Goal: Information Seeking & Learning: Learn about a topic

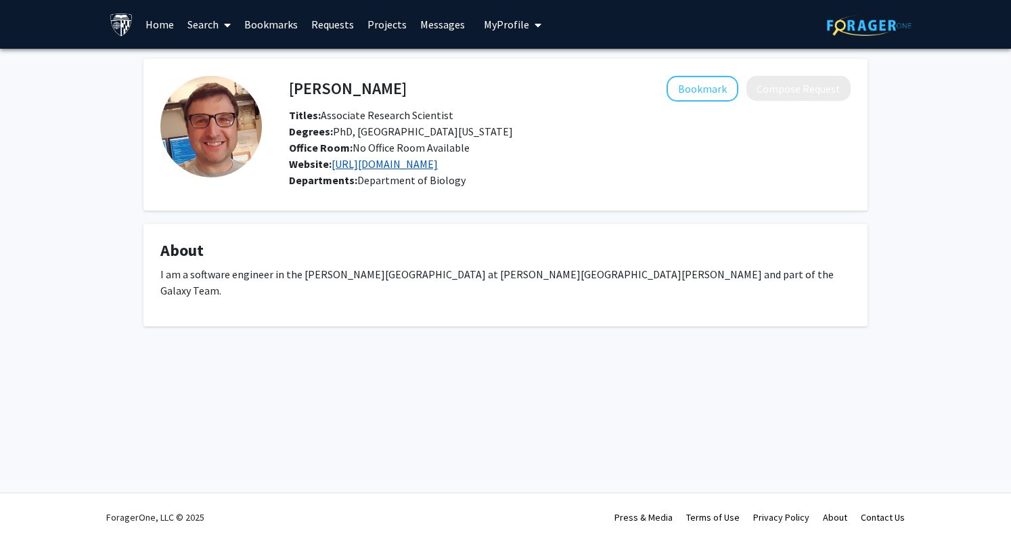
click at [353, 169] on link "[URL][DOMAIN_NAME]" at bounding box center [385, 164] width 106 height 14
click at [337, 87] on h4 "John Davis" at bounding box center [348, 88] width 118 height 25
click at [390, 25] on link "Projects" at bounding box center [387, 24] width 53 height 47
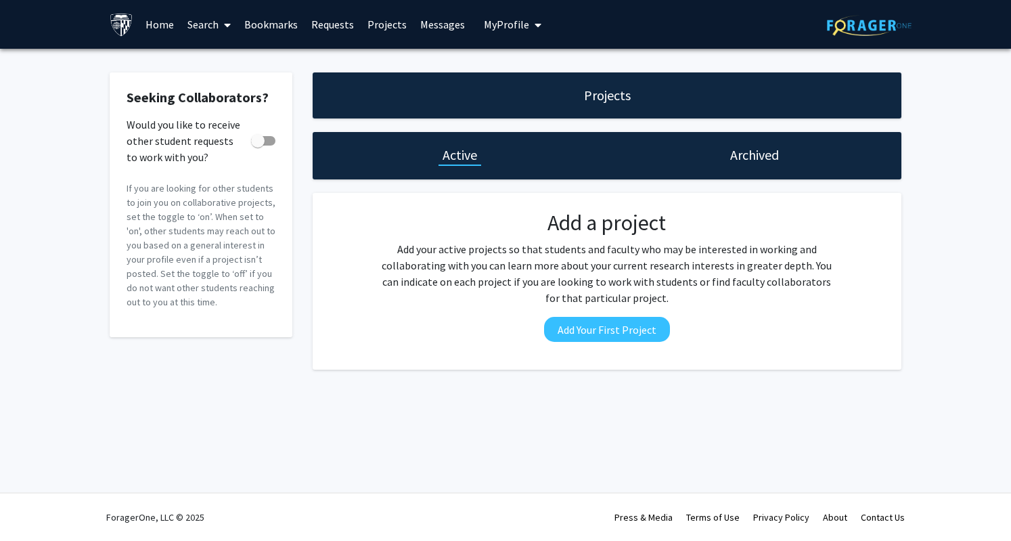
click at [502, 36] on button "My Profile" at bounding box center [513, 24] width 66 height 49
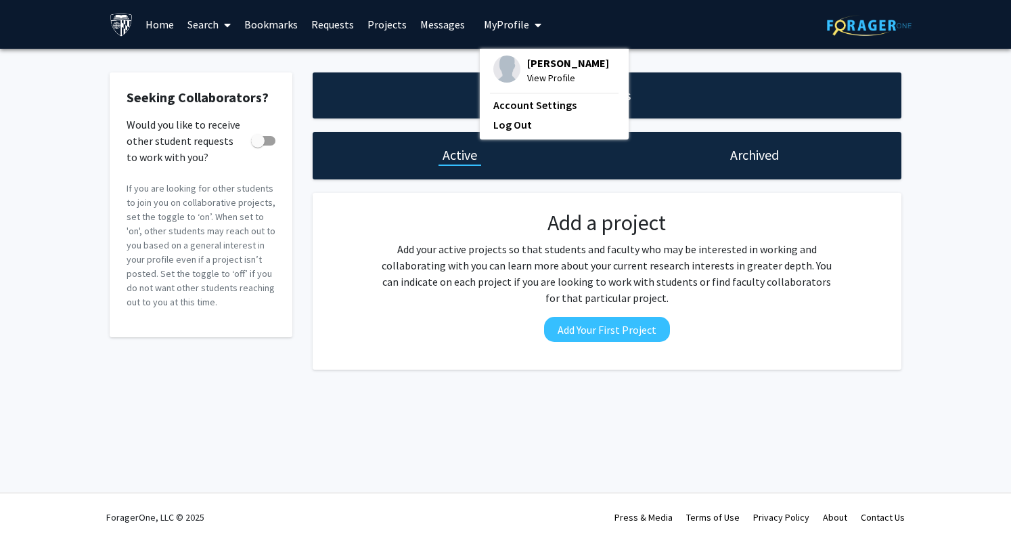
click at [502, 36] on button "My Profile" at bounding box center [513, 24] width 66 height 49
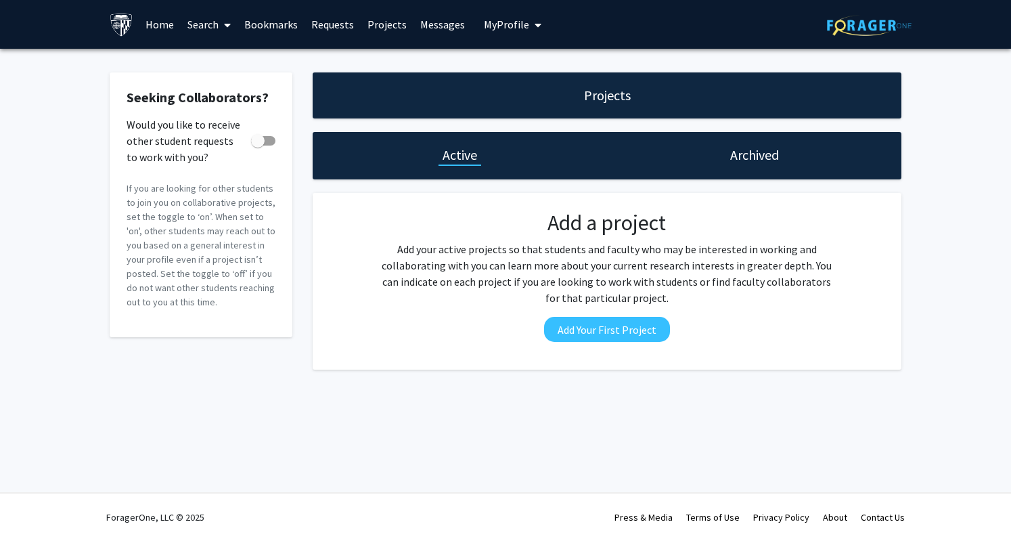
click at [175, 24] on link "Home" at bounding box center [160, 24] width 42 height 47
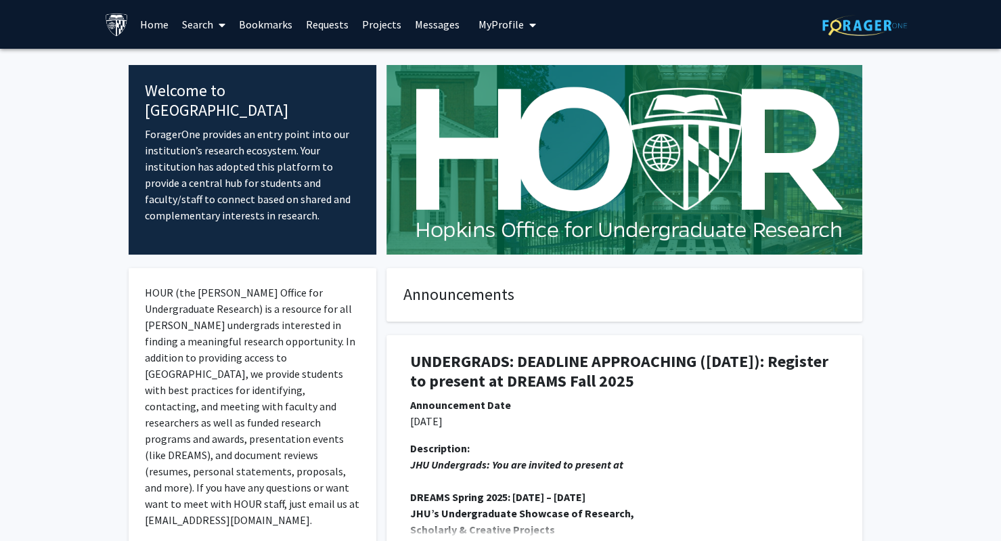
click at [222, 24] on icon at bounding box center [222, 25] width 7 height 11
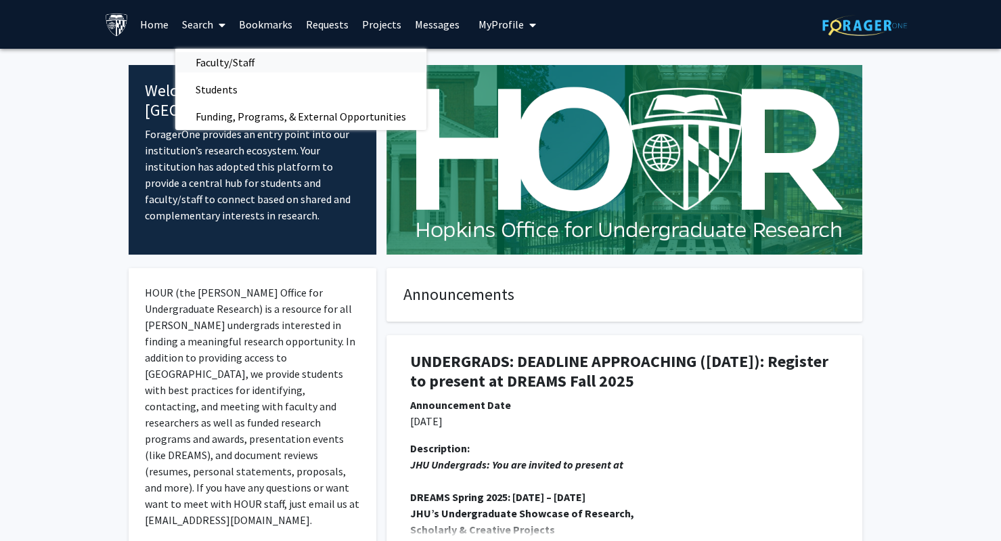
click at [238, 63] on span "Faculty/Staff" at bounding box center [224, 62] width 99 height 27
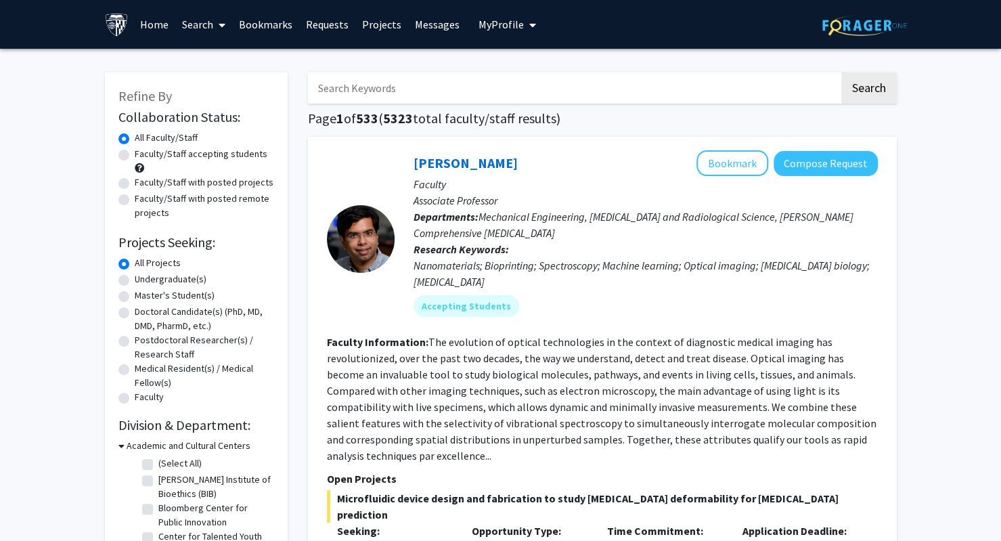
click at [194, 152] on label "Faculty/Staff accepting students" at bounding box center [201, 154] width 133 height 14
click at [143, 152] on input "Faculty/Staff accepting students" at bounding box center [139, 151] width 9 height 9
radio input "true"
click at [175, 297] on label "Master's Student(s)" at bounding box center [175, 295] width 80 height 14
click at [143, 297] on input "Master's Student(s)" at bounding box center [139, 292] width 9 height 9
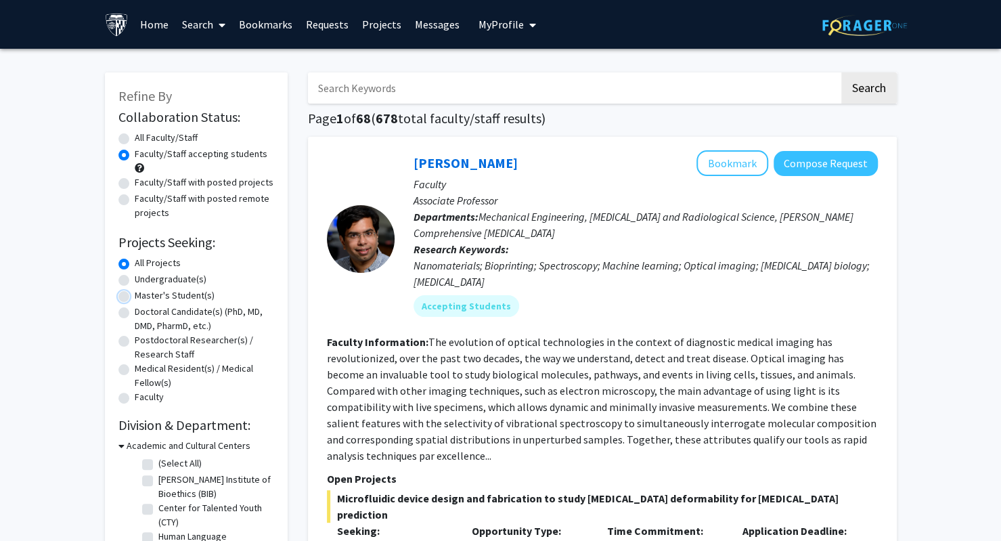
radio input "true"
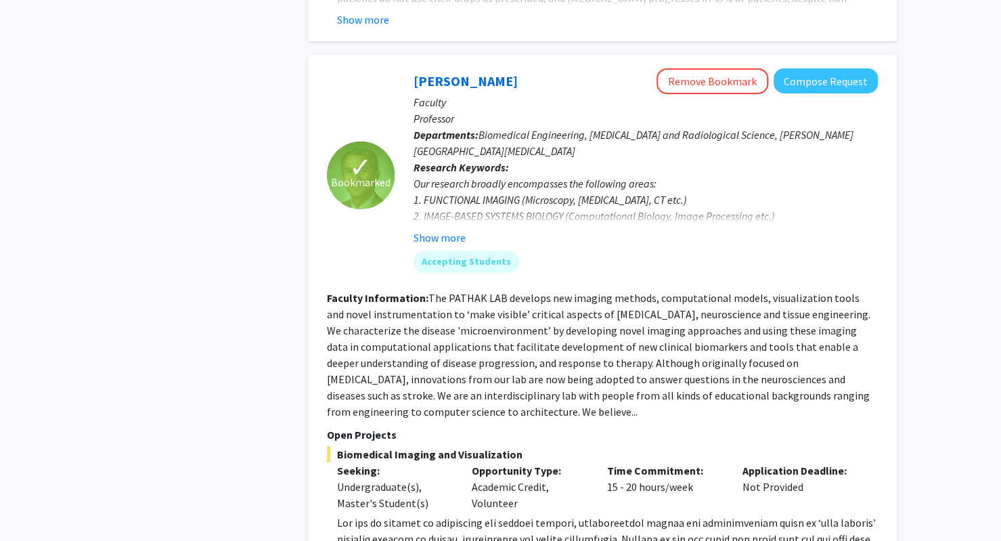
scroll to position [2639, 0]
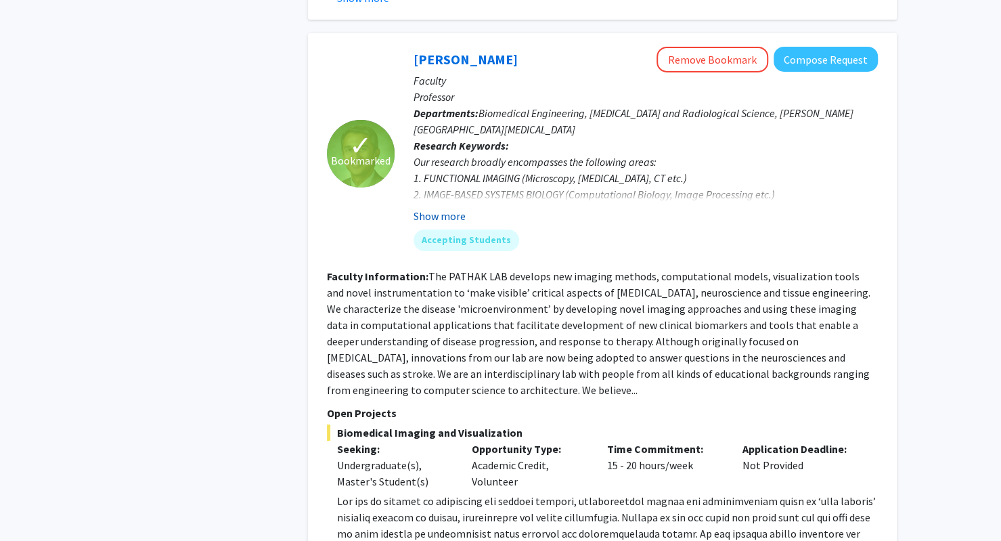
click at [436, 208] on button "Show more" at bounding box center [439, 216] width 52 height 16
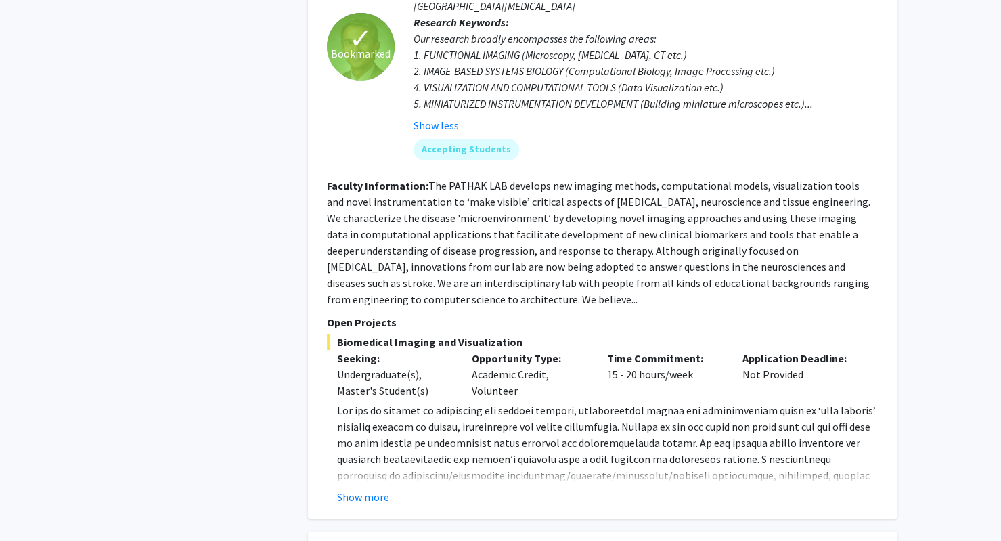
scroll to position [2842, 0]
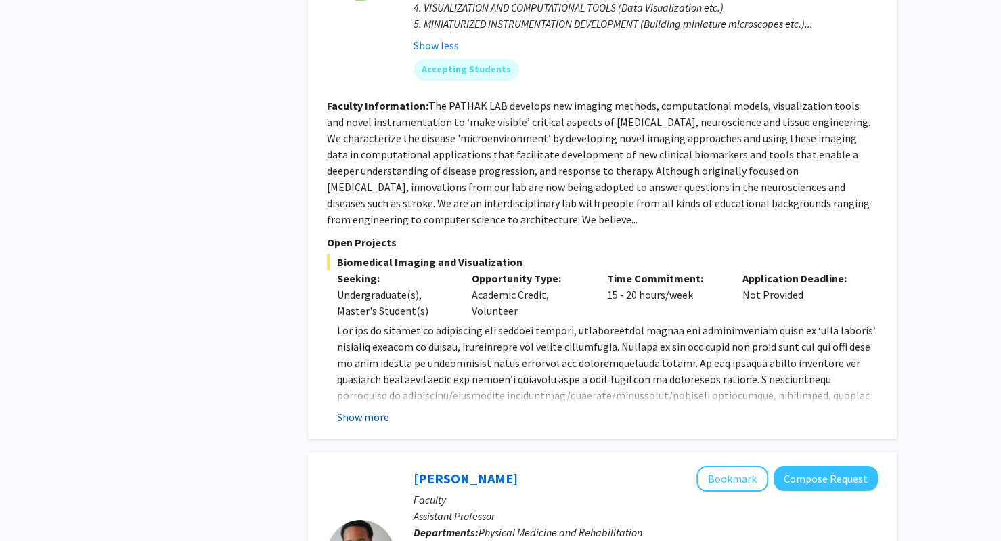
click at [359, 409] on button "Show more" at bounding box center [363, 417] width 52 height 16
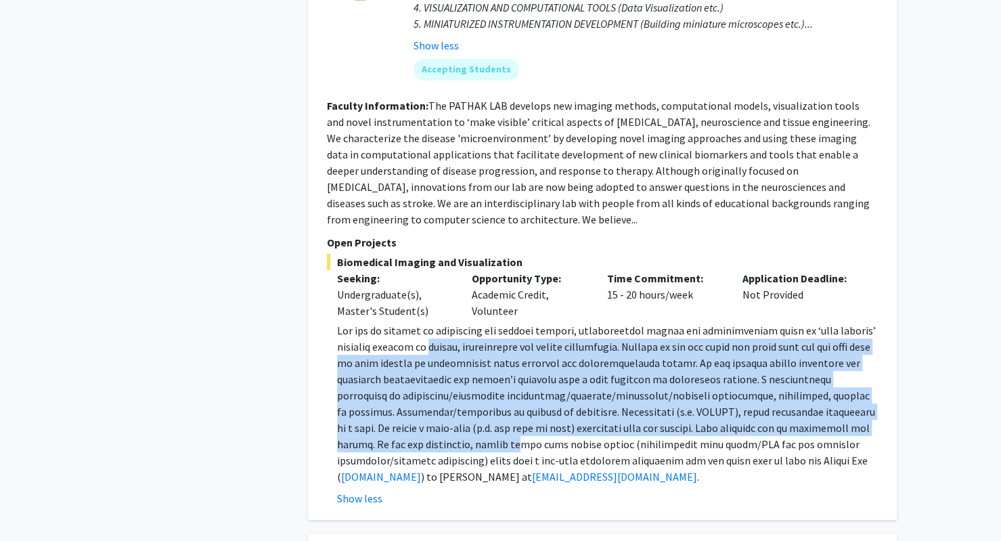
drag, startPoint x: 417, startPoint y: 280, endPoint x: 490, endPoint y: 369, distance: 115.4
click at [469, 371] on span at bounding box center [606, 403] width 539 height 160
click at [508, 367] on span at bounding box center [606, 403] width 539 height 160
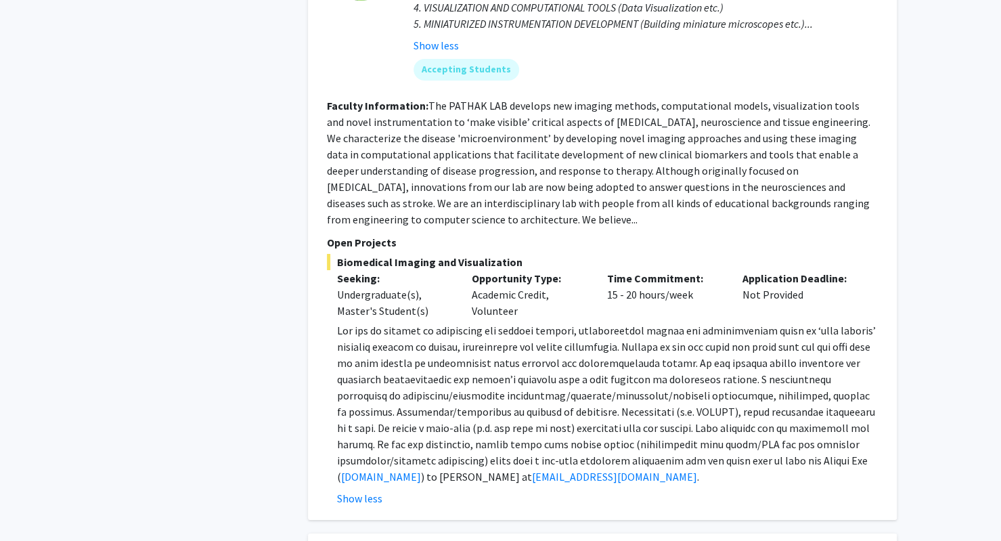
drag, startPoint x: 516, startPoint y: 346, endPoint x: 516, endPoint y: 369, distance: 23.0
click at [516, 369] on p "www.pathaklab.org ) to Dr. Arvind Pathak at apathak2@jhmi.edu ." at bounding box center [607, 403] width 541 height 162
drag, startPoint x: 516, startPoint y: 369, endPoint x: 501, endPoint y: 347, distance: 25.9
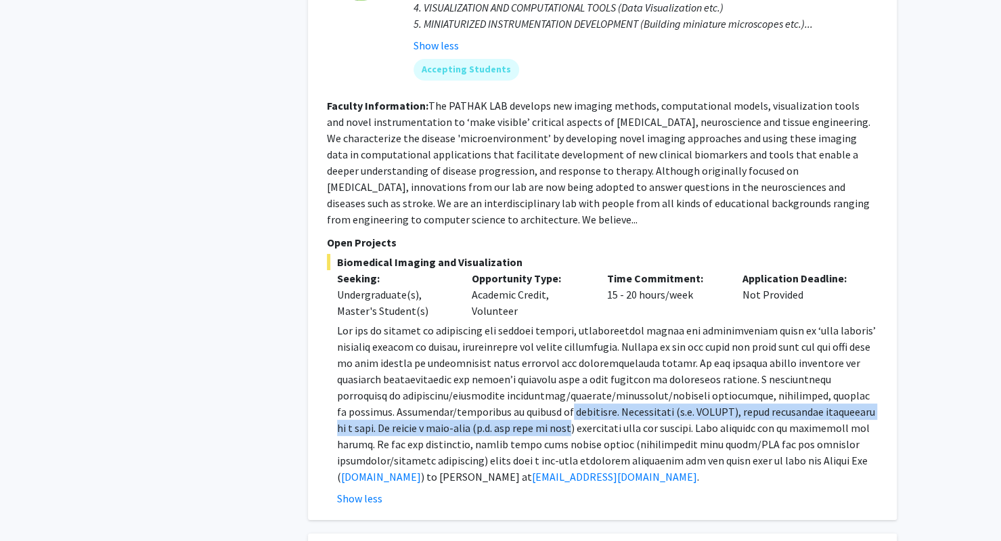
click at [501, 347] on span at bounding box center [606, 403] width 539 height 160
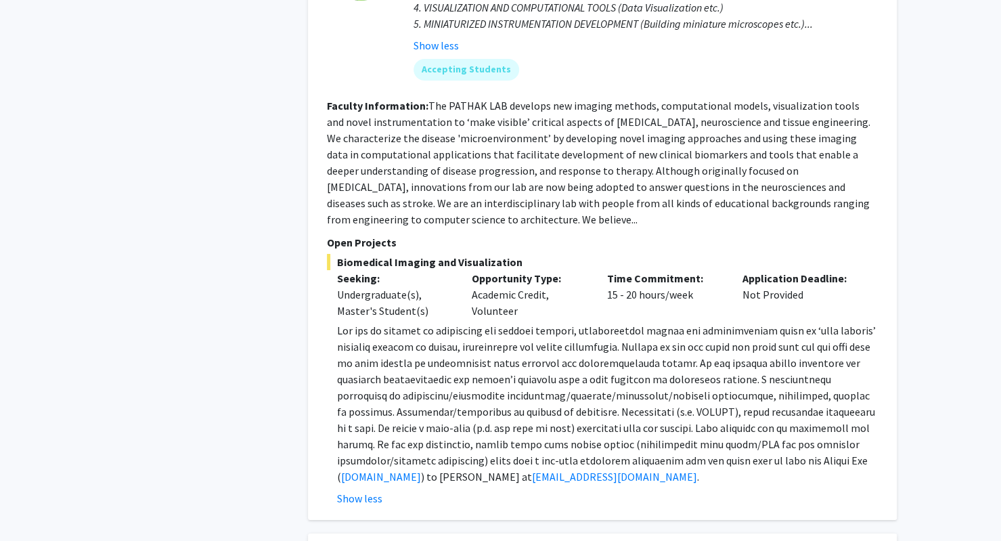
drag, startPoint x: 474, startPoint y: 338, endPoint x: 464, endPoint y: 383, distance: 46.5
click at [464, 383] on p "www.pathaklab.org ) to Dr. Arvind Pathak at apathak2@jhmi.edu ." at bounding box center [607, 403] width 541 height 162
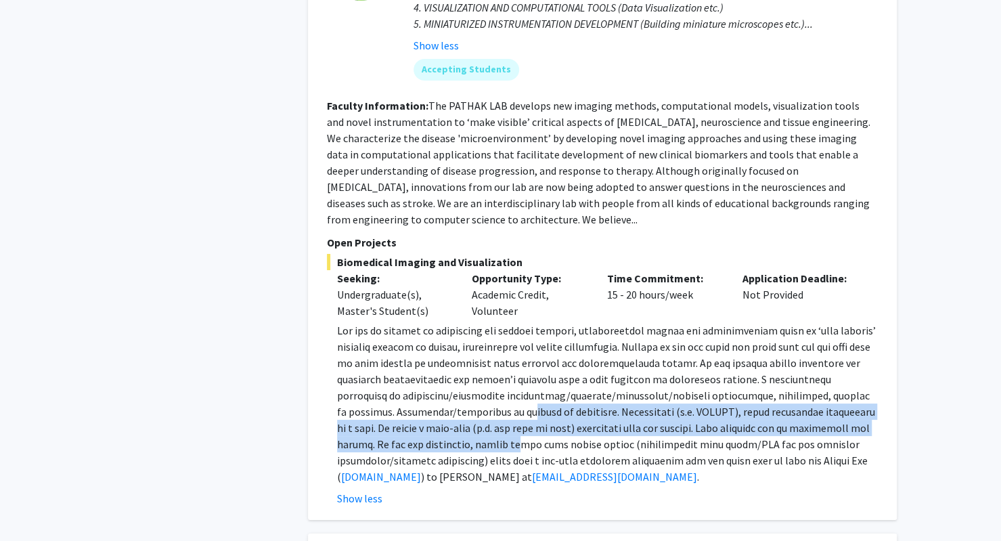
click at [468, 352] on span at bounding box center [606, 403] width 539 height 160
click at [466, 351] on span at bounding box center [606, 403] width 539 height 160
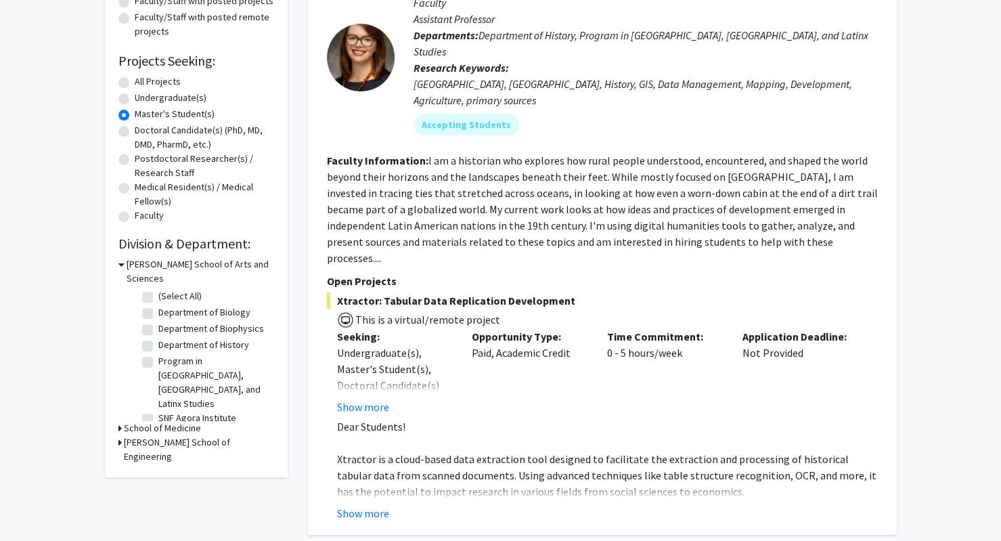
scroll to position [0, 0]
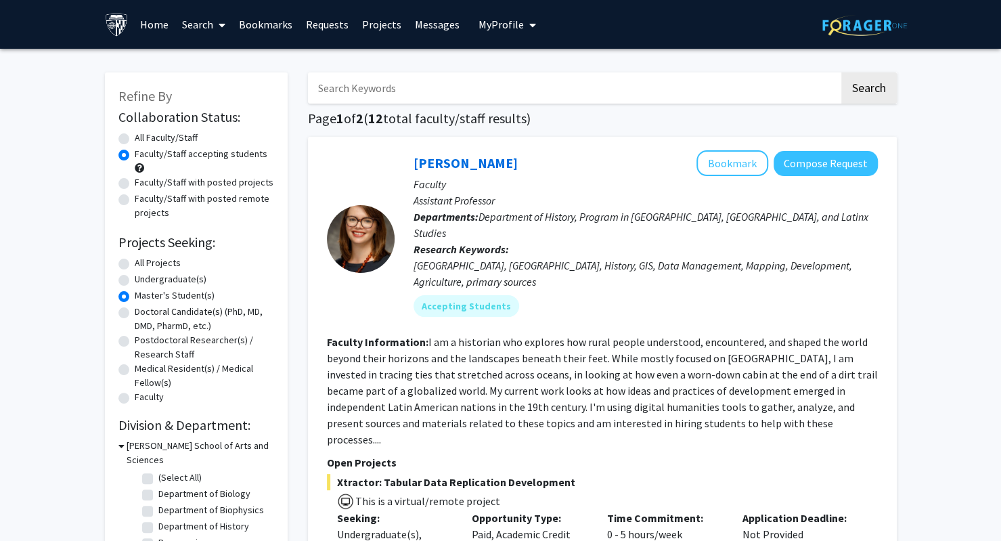
click at [169, 181] on label "Faculty/Staff with posted projects" at bounding box center [204, 182] width 139 height 14
click at [143, 181] on input "Faculty/Staff with posted projects" at bounding box center [139, 179] width 9 height 9
radio input "true"
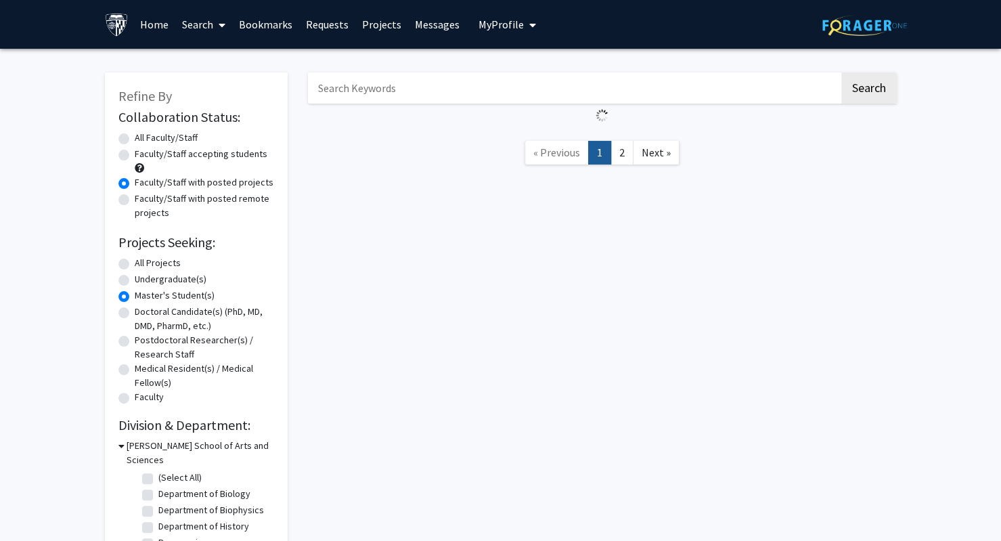
click at [169, 200] on label "Faculty/Staff with posted remote projects" at bounding box center [204, 206] width 139 height 28
click at [143, 200] on input "Faculty/Staff with posted remote projects" at bounding box center [139, 196] width 9 height 9
radio input "true"
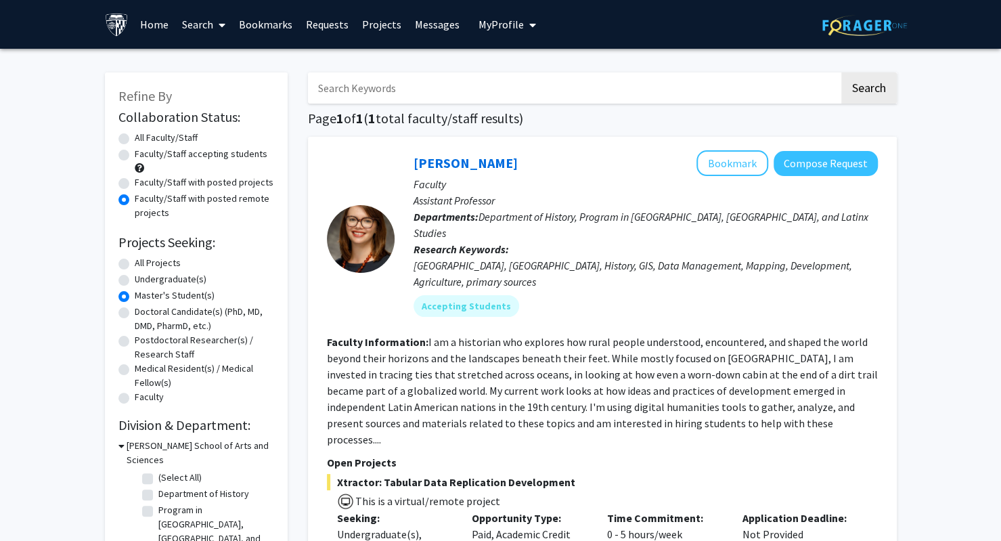
click at [167, 185] on label "Faculty/Staff with posted projects" at bounding box center [204, 182] width 139 height 14
click at [143, 184] on input "Faculty/Staff with posted projects" at bounding box center [139, 179] width 9 height 9
radio input "true"
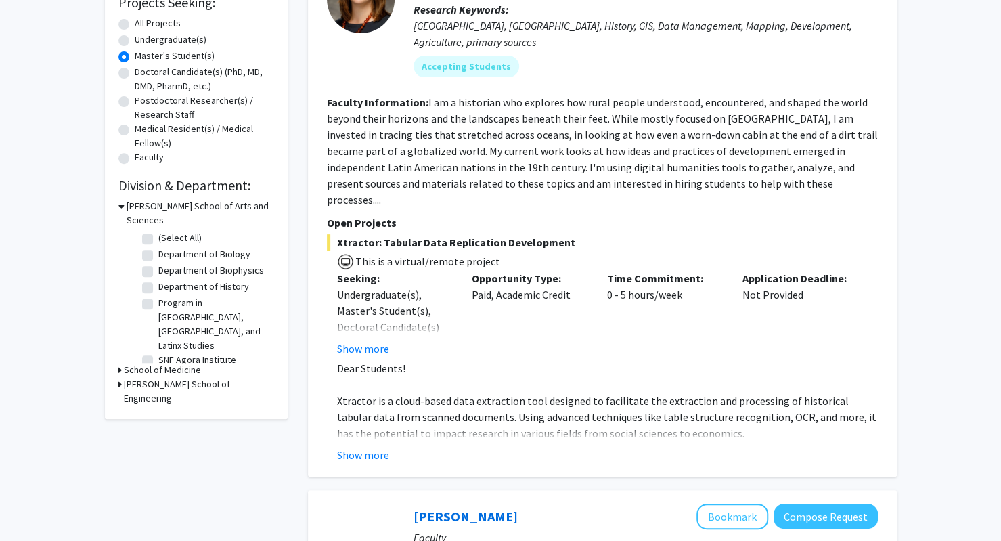
scroll to position [68, 0]
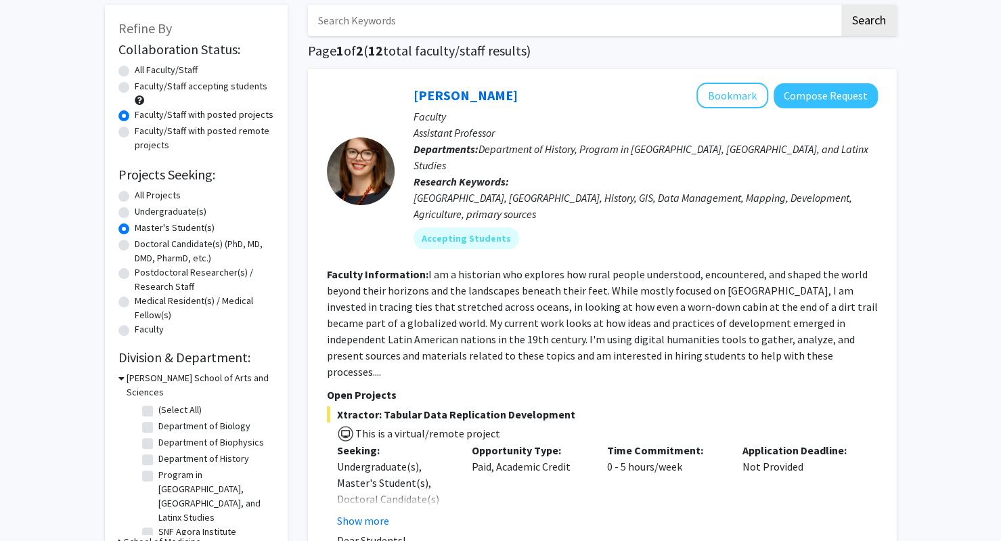
click at [159, 193] on label "All Projects" at bounding box center [158, 195] width 46 height 14
click at [143, 193] on input "All Projects" at bounding box center [139, 192] width 9 height 9
radio input "true"
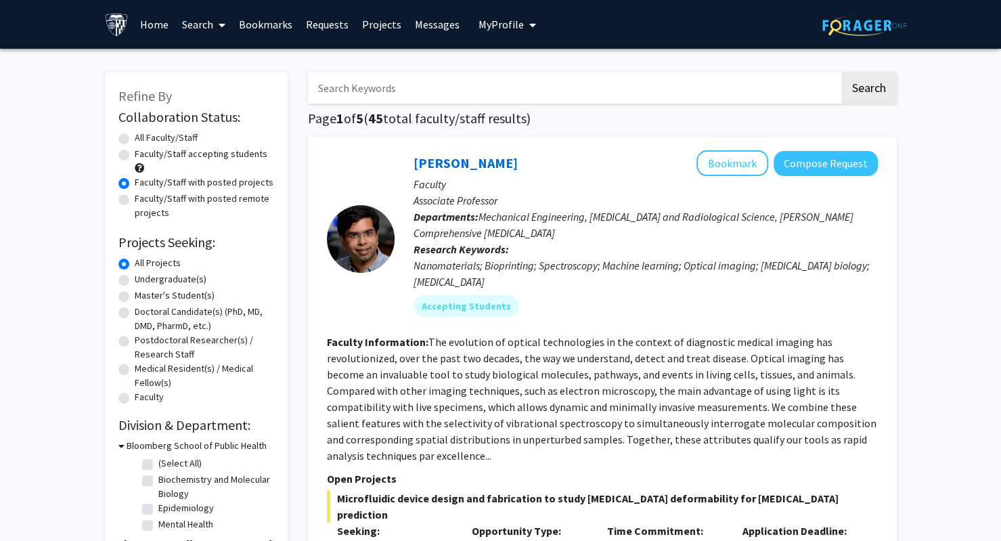
click at [166, 292] on label "Master's Student(s)" at bounding box center [175, 295] width 80 height 14
click at [143, 292] on input "Master's Student(s)" at bounding box center [139, 292] width 9 height 9
radio input "true"
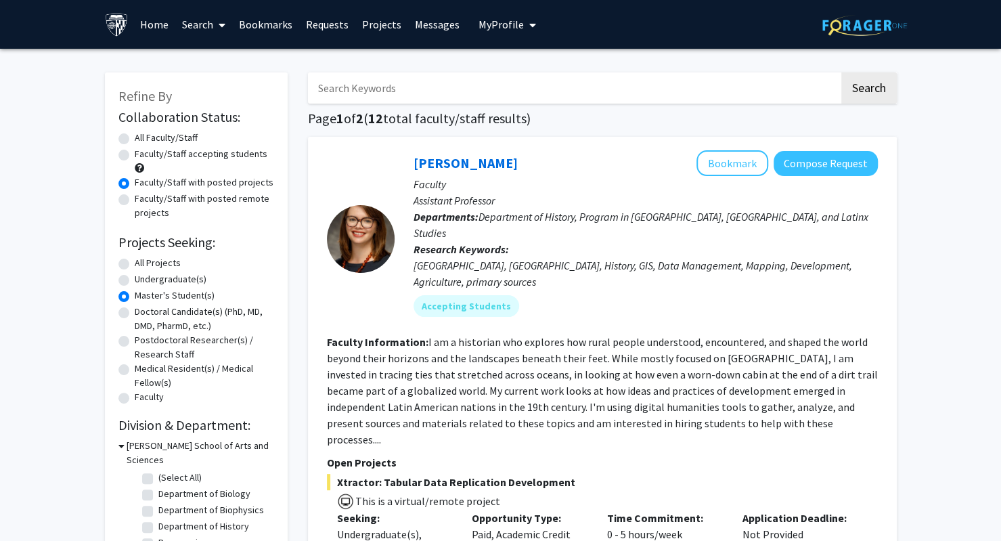
click at [165, 136] on label "All Faculty/Staff" at bounding box center [166, 138] width 63 height 14
click at [143, 136] on input "All Faculty/Staff" at bounding box center [139, 135] width 9 height 9
radio input "true"
click at [157, 263] on label "All Projects" at bounding box center [158, 263] width 46 height 14
click at [143, 263] on input "All Projects" at bounding box center [139, 260] width 9 height 9
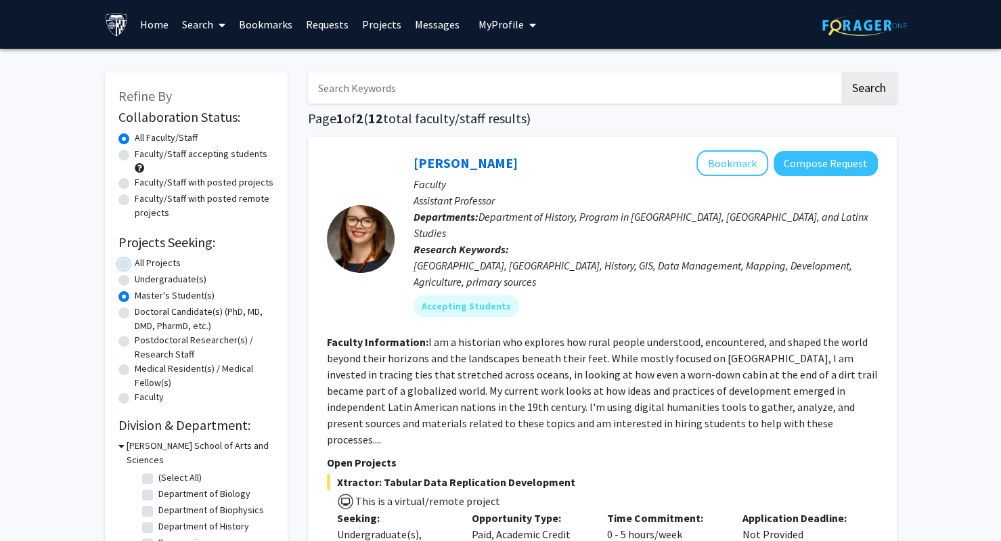
radio input "true"
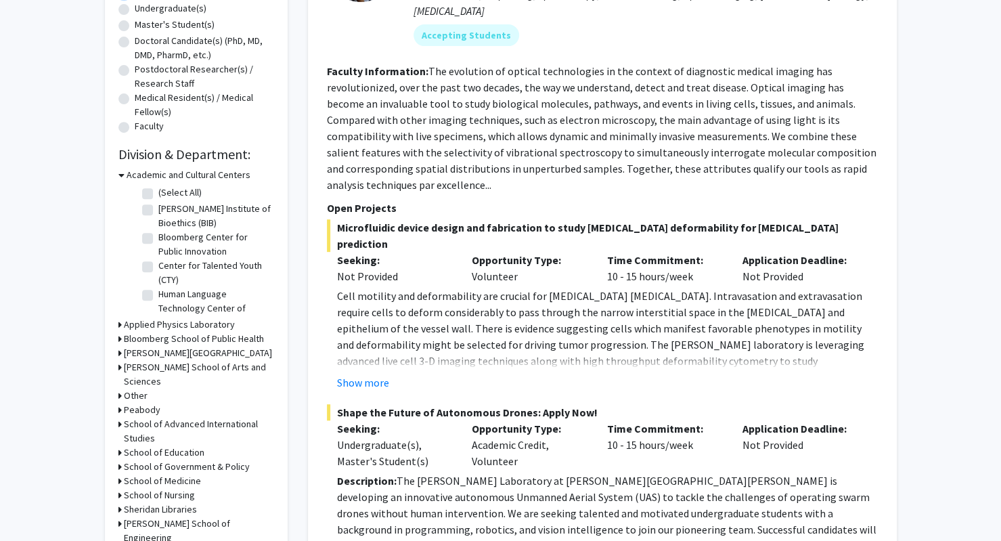
scroll to position [43, 0]
click at [167, 372] on h3 "Krieger School of Arts and Sciences" at bounding box center [199, 374] width 150 height 28
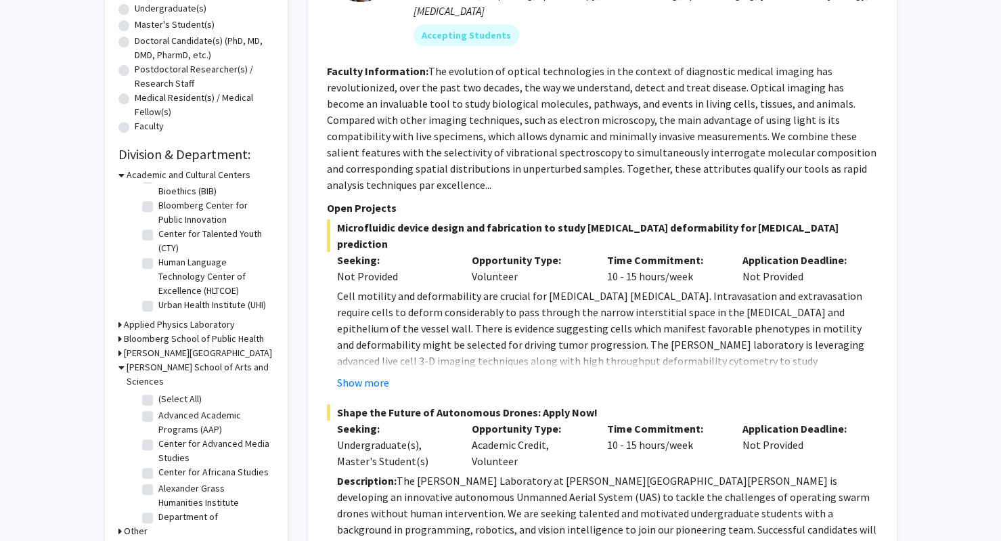
scroll to position [338, 0]
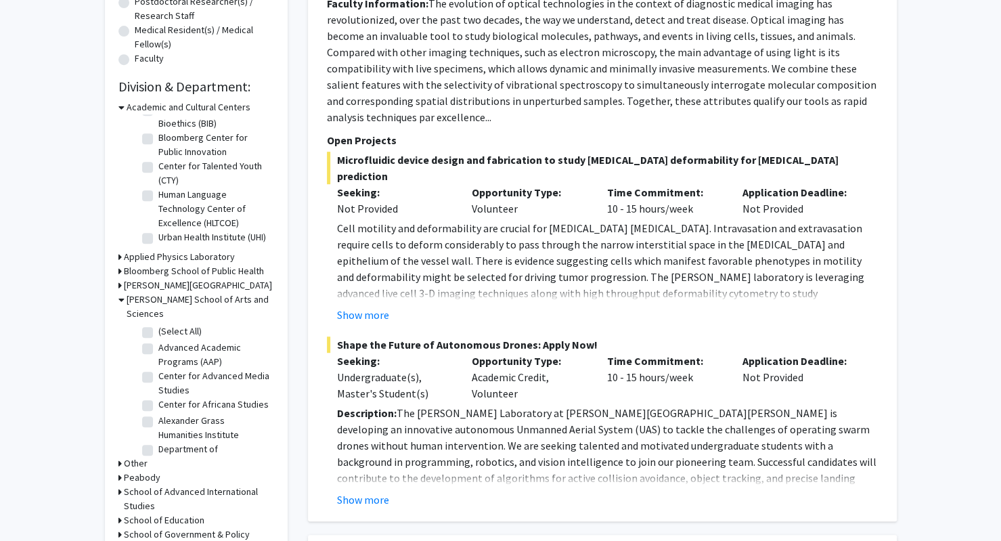
click at [172, 342] on label "Advanced Academic Programs (AAP)" at bounding box center [214, 354] width 112 height 28
click at [167, 342] on input "Advanced Academic Programs (AAP)" at bounding box center [162, 344] width 9 height 9
checkbox input "true"
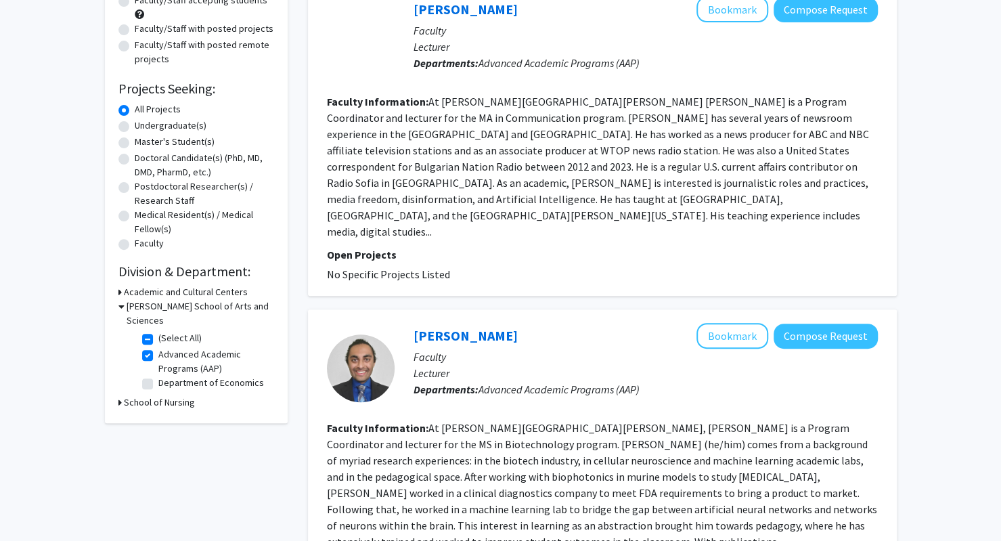
scroll to position [135, 0]
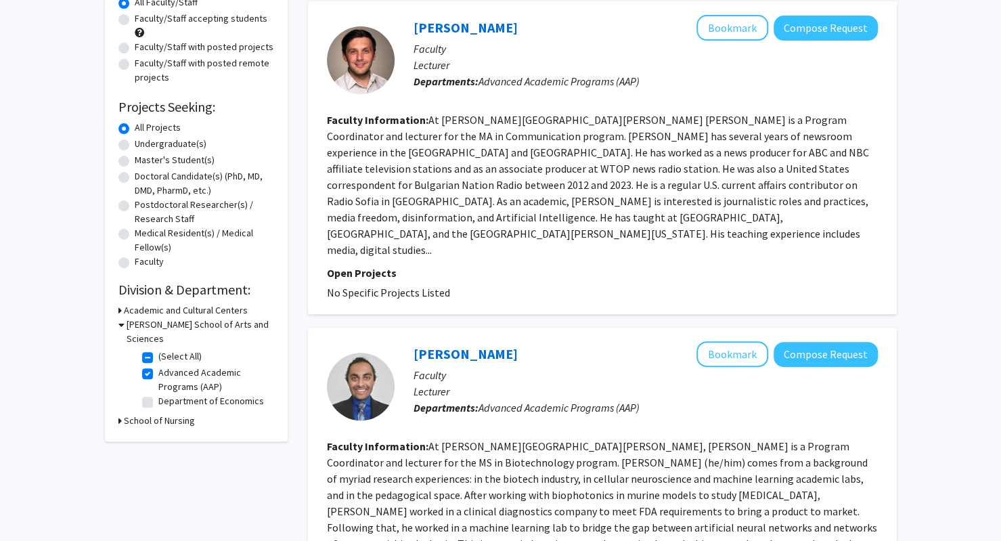
click at [180, 365] on label "Advanced Academic Programs (AAP)" at bounding box center [214, 379] width 112 height 28
click at [167, 365] on input "Advanced Academic Programs (AAP)" at bounding box center [162, 369] width 9 height 9
checkbox input "false"
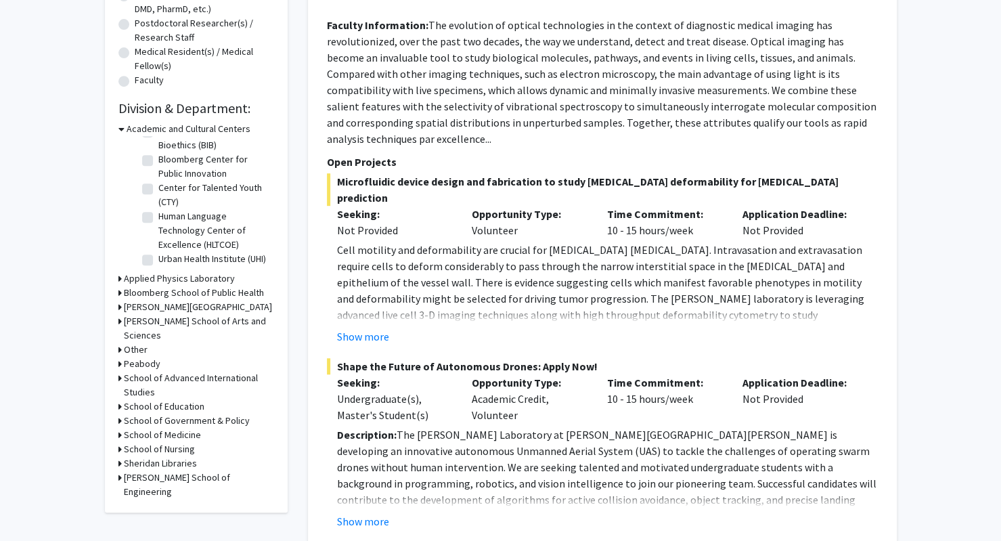
scroll to position [338, 0]
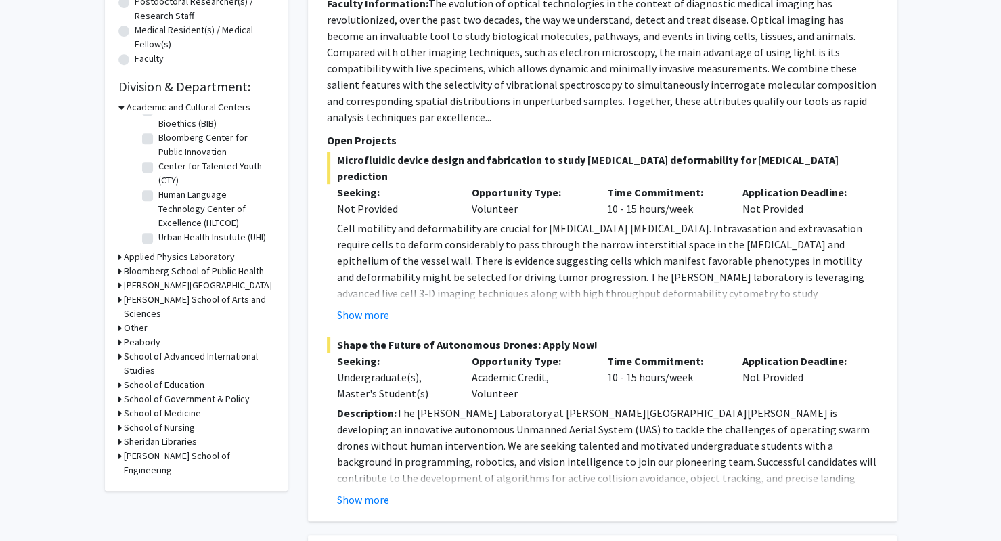
click at [171, 298] on h3 "Krieger School of Arts and Sciences" at bounding box center [199, 306] width 150 height 28
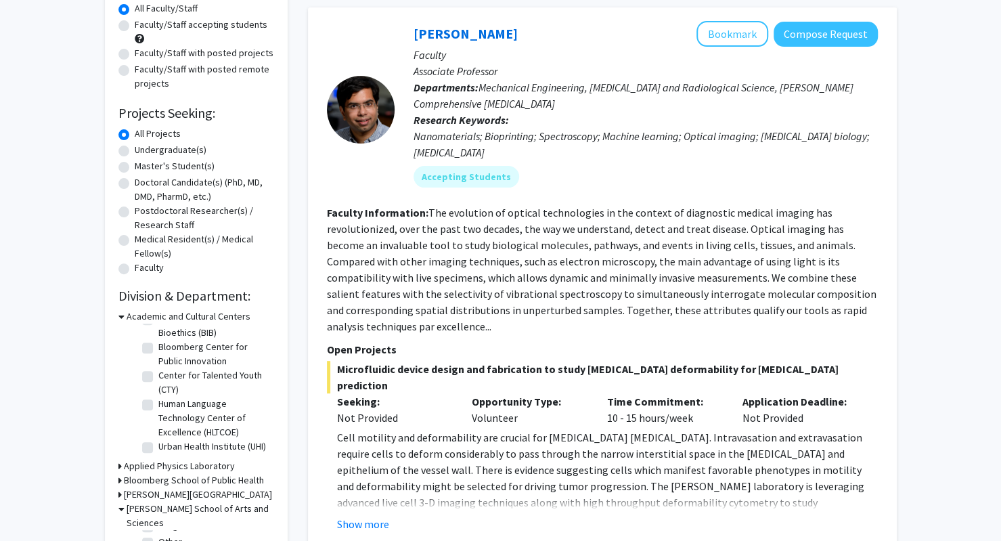
scroll to position [0, 0]
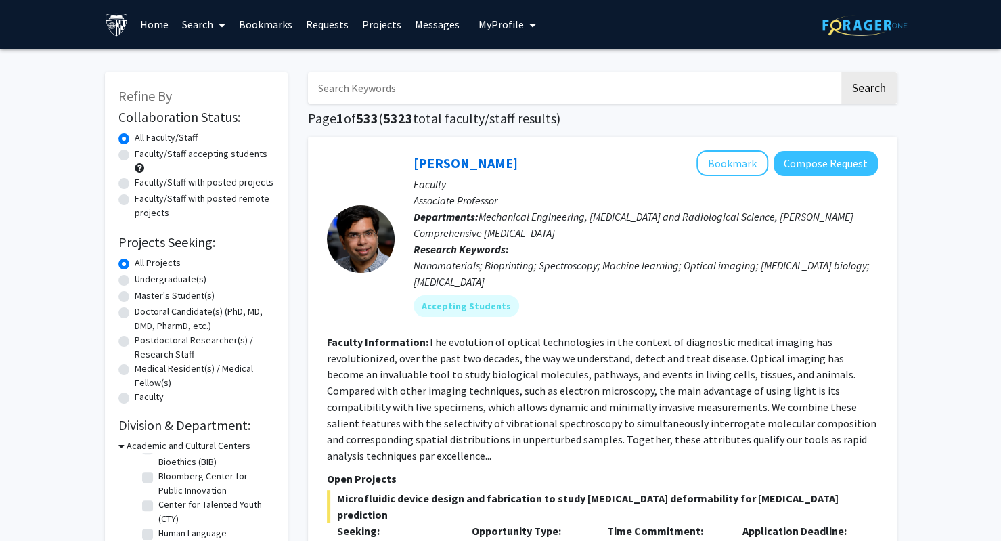
click at [409, 89] on input "Search Keywords" at bounding box center [573, 87] width 531 height 31
type input "bioinformatics"
click at [841, 72] on button "Search" at bounding box center [868, 87] width 55 height 31
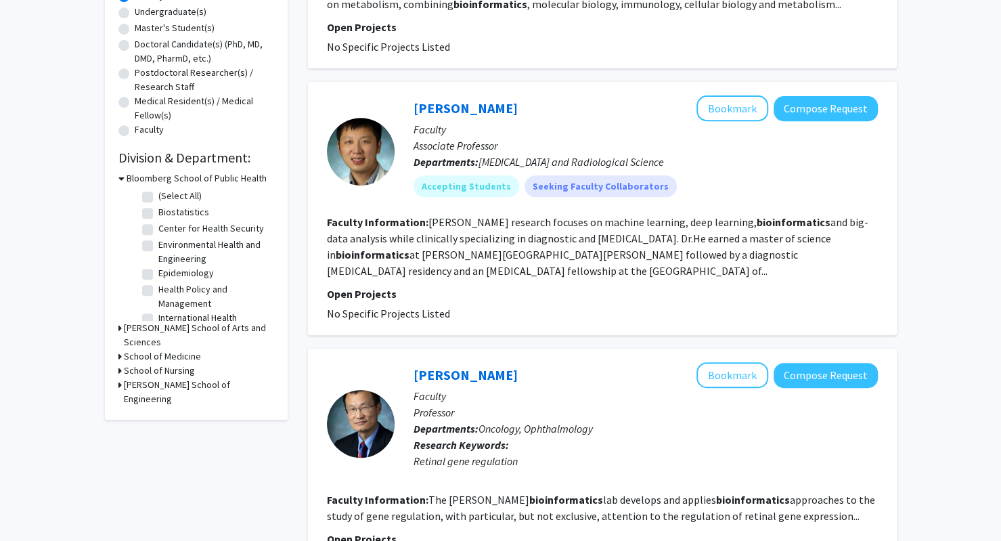
scroll to position [271, 0]
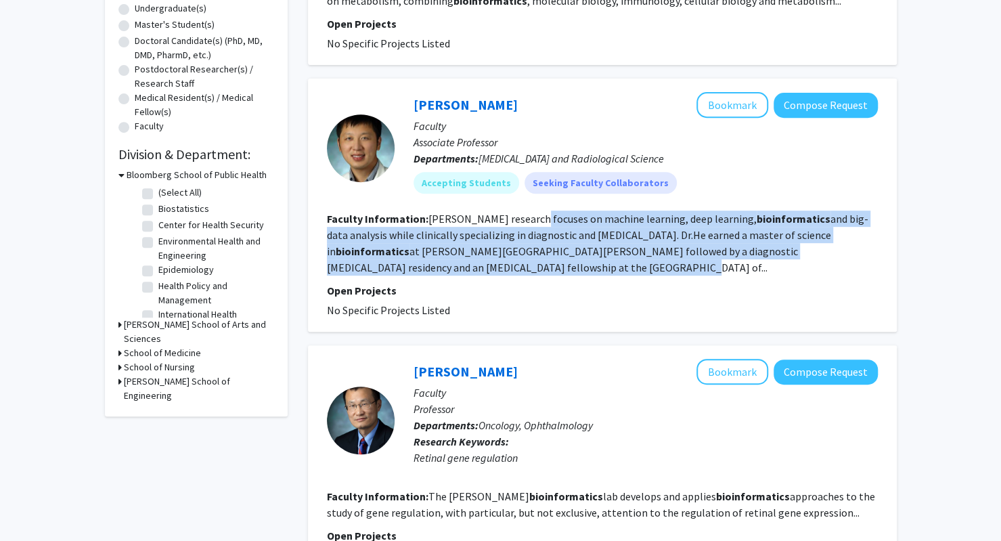
drag, startPoint x: 522, startPoint y: 229, endPoint x: 514, endPoint y: 270, distance: 41.3
click at [514, 270] on fg-read-more "Harrison Bai's research focuses on machine learning, deep learning, bioinformat…" at bounding box center [597, 243] width 541 height 62
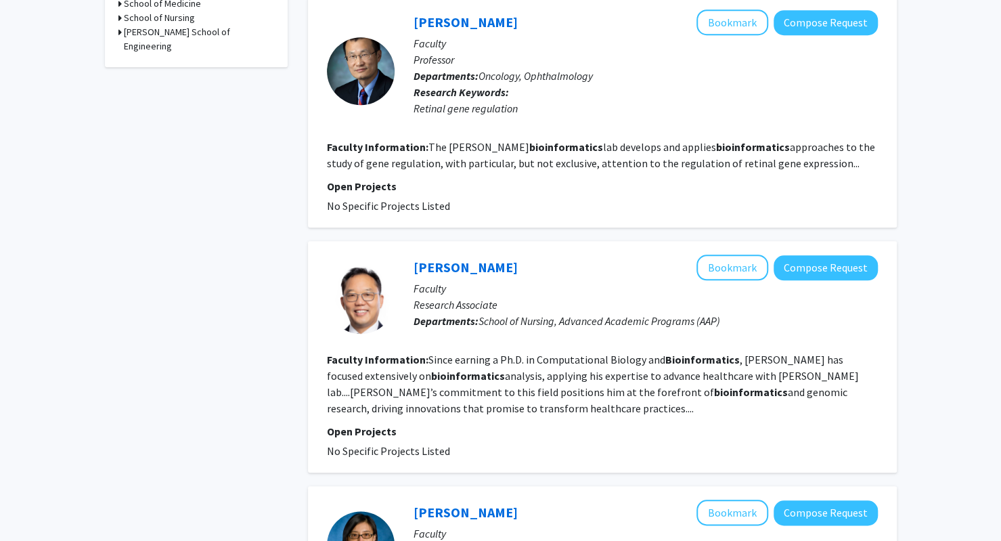
scroll to position [744, 0]
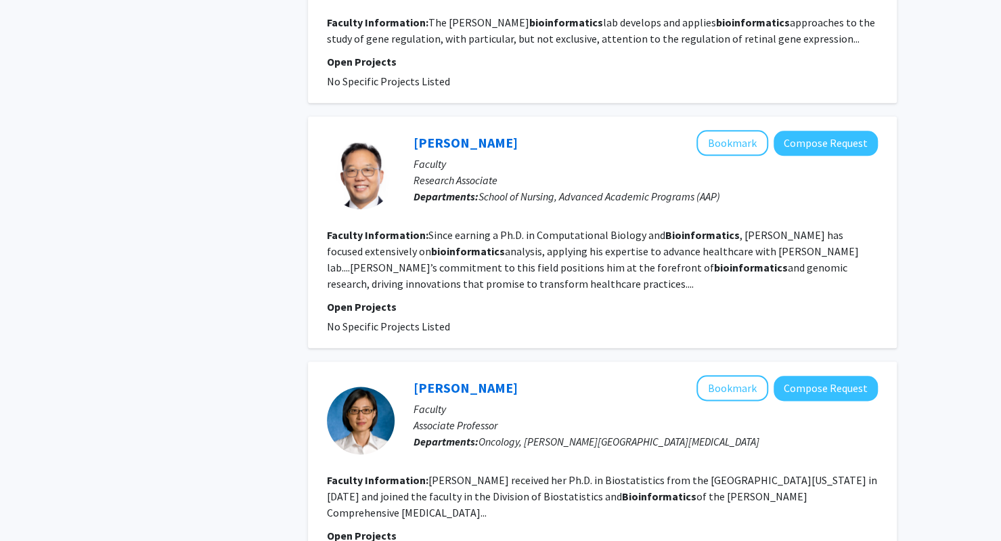
drag, startPoint x: 439, startPoint y: 233, endPoint x: 451, endPoint y: 277, distance: 45.6
click at [451, 277] on section "Faculty Information: Since earning a Ph.D. in Computational Biology and Bioinfo…" at bounding box center [602, 259] width 551 height 65
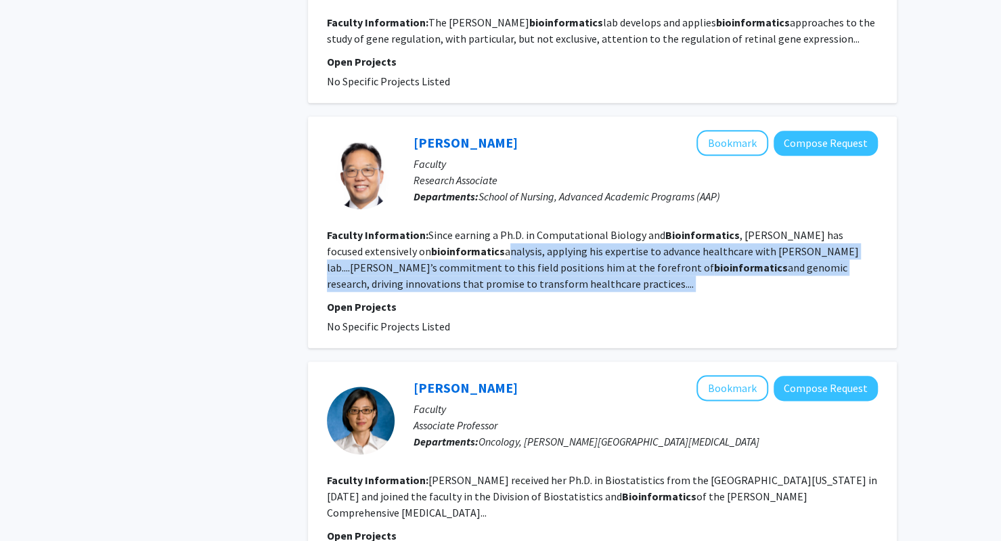
drag, startPoint x: 451, startPoint y: 277, endPoint x: 434, endPoint y: 256, distance: 27.0
click at [434, 256] on section "Faculty Information: Since earning a Ph.D. in Computational Biology and Bioinfo…" at bounding box center [602, 259] width 551 height 65
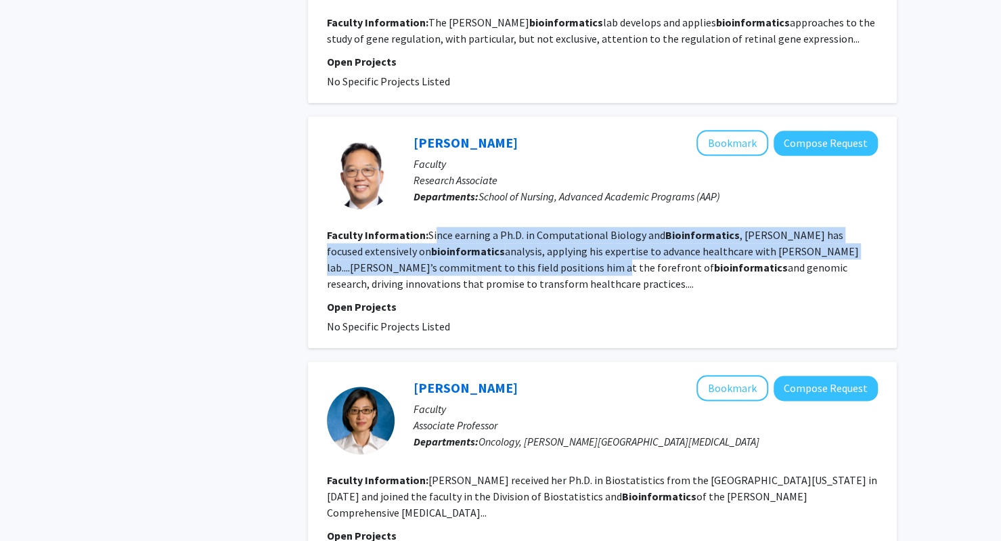
drag, startPoint x: 436, startPoint y: 235, endPoint x: 444, endPoint y: 271, distance: 37.3
click at [444, 271] on fg-read-more "Since earning a Ph.D. in Computational Biology and Bioinformatics , Dr. Yun has…" at bounding box center [593, 259] width 532 height 62
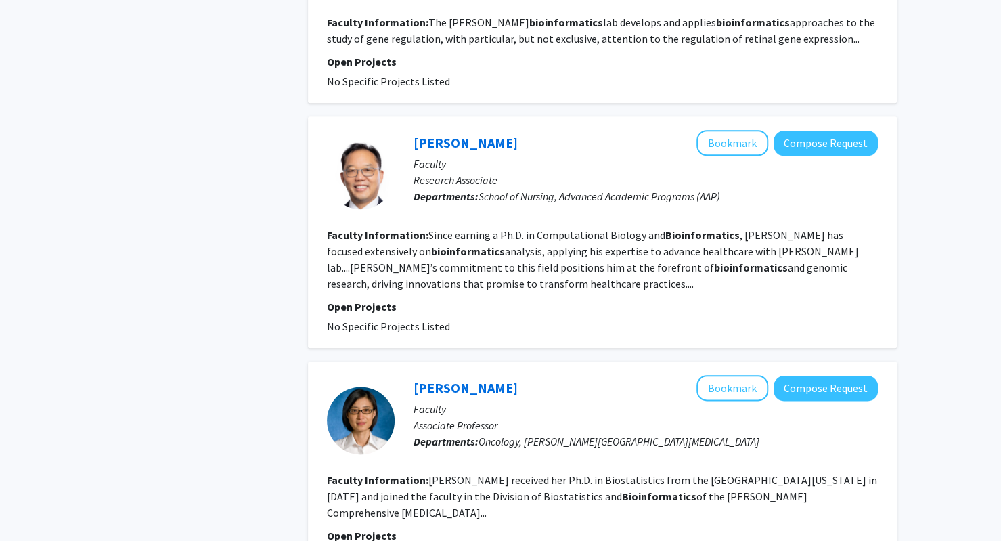
click at [449, 276] on section "Faculty Information: Since earning a Ph.D. in Computational Biology and Bioinfo…" at bounding box center [602, 259] width 551 height 65
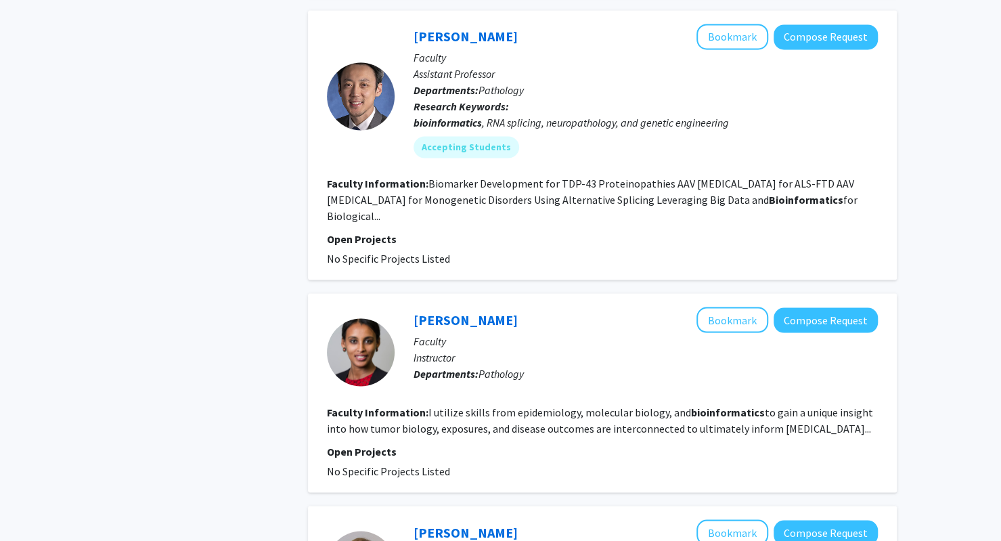
scroll to position [1421, 0]
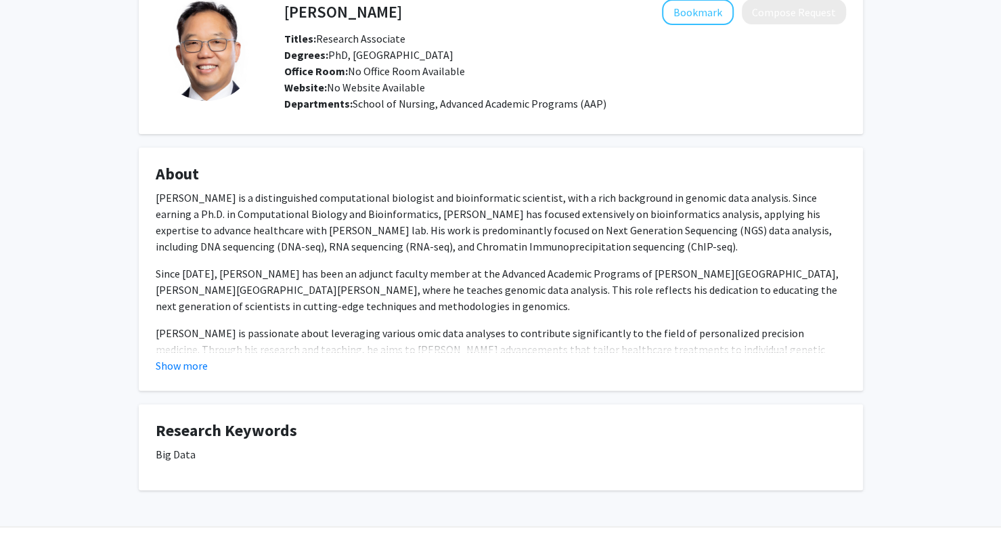
scroll to position [110, 0]
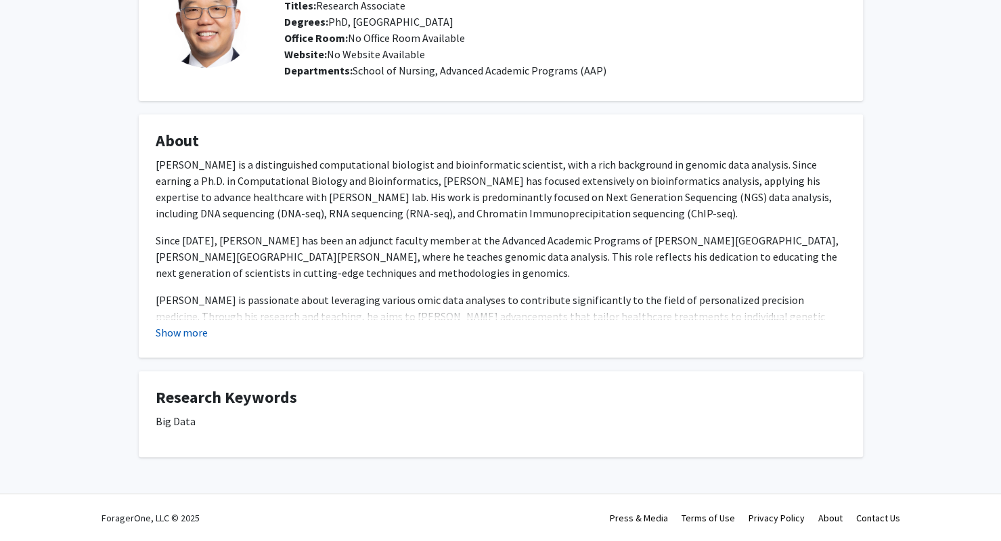
click at [175, 332] on button "Show more" at bounding box center [182, 332] width 52 height 16
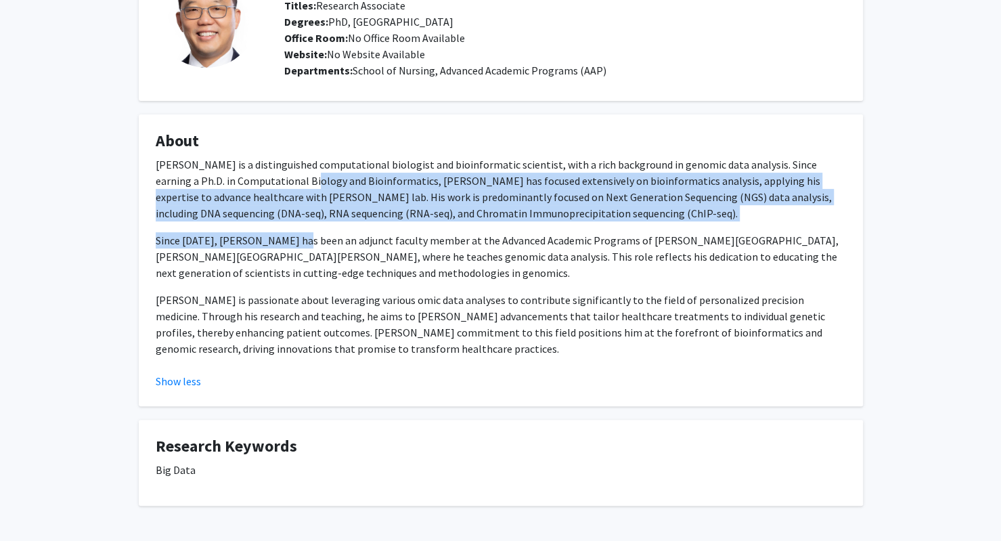
drag, startPoint x: 267, startPoint y: 174, endPoint x: 290, endPoint y: 227, distance: 57.9
click at [290, 227] on div "Dr. Sijung Yun is a distinguished computational biologist and bioinformatic sci…" at bounding box center [501, 256] width 690 height 200
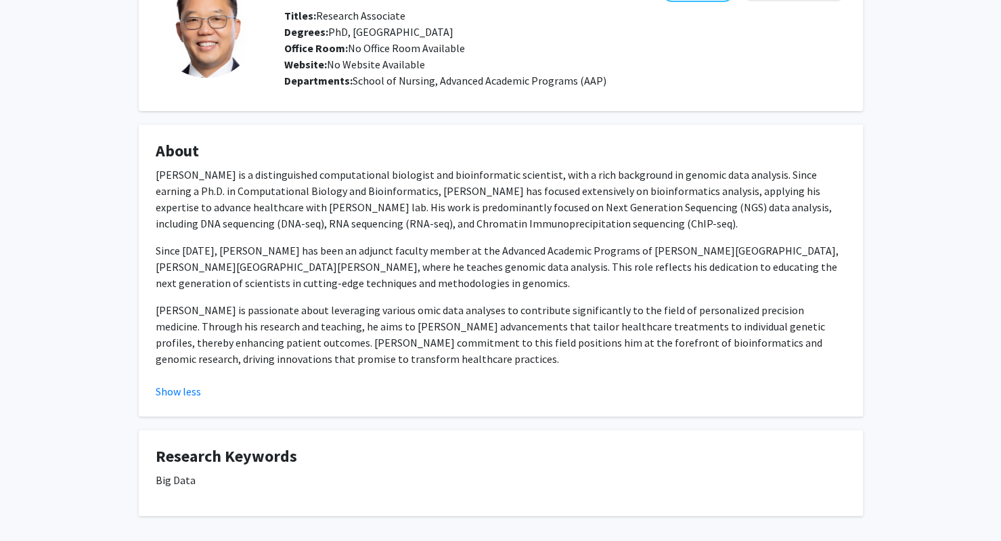
scroll to position [0, 0]
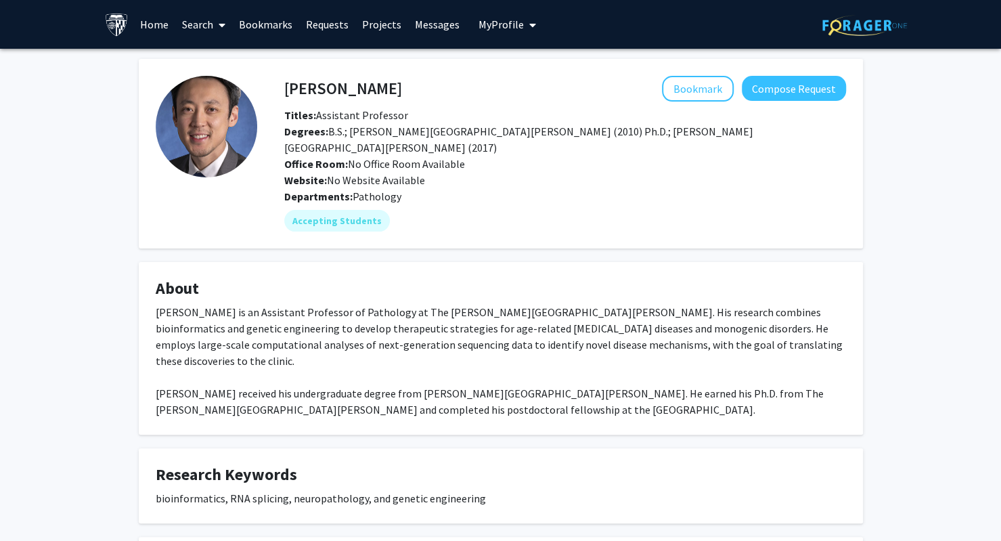
drag, startPoint x: 411, startPoint y: 98, endPoint x: 276, endPoint y: 83, distance: 136.2
click at [276, 83] on div "Jonathan Ling Bookmark Compose Request" at bounding box center [565, 89] width 582 height 26
drag, startPoint x: 279, startPoint y: 85, endPoint x: 442, endPoint y: 89, distance: 163.1
click at [444, 89] on div "Jonathan Ling Bookmark Compose Request" at bounding box center [565, 89] width 582 height 26
click at [430, 86] on div "Bookmark Compose Request" at bounding box center [624, 89] width 444 height 26
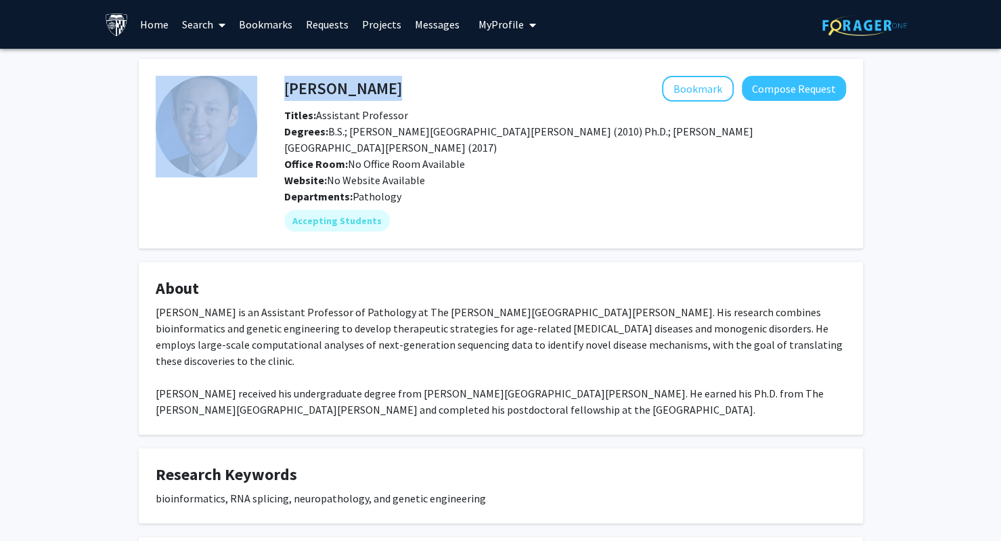
drag, startPoint x: 290, startPoint y: 78, endPoint x: 242, endPoint y: 77, distance: 48.1
click at [242, 77] on fg-card-body "Jonathan Ling Bookmark Compose Request Titles: Assistant Professor Degrees: B.S…" at bounding box center [501, 154] width 690 height 156
click at [282, 82] on div "Jonathan Ling Bookmark Compose Request" at bounding box center [565, 89] width 582 height 26
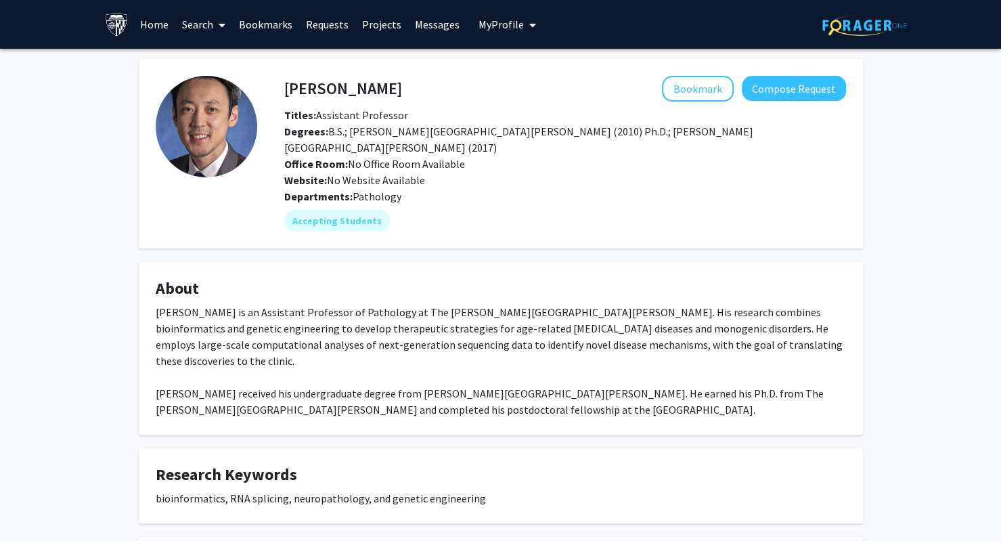
drag, startPoint x: 283, startPoint y: 83, endPoint x: 261, endPoint y: 83, distance: 21.7
click at [261, 83] on div "Jonathan Ling Bookmark Compose Request Titles: Assistant Professor Degrees: B.S…" at bounding box center [551, 154] width 589 height 156
drag, startPoint x: 279, startPoint y: 85, endPoint x: 410, endPoint y: 91, distance: 131.4
click at [410, 91] on div "Jonathan Ling Bookmark Compose Request" at bounding box center [565, 89] width 582 height 26
drag, startPoint x: 393, startPoint y: 93, endPoint x: 285, endPoint y: 86, distance: 107.8
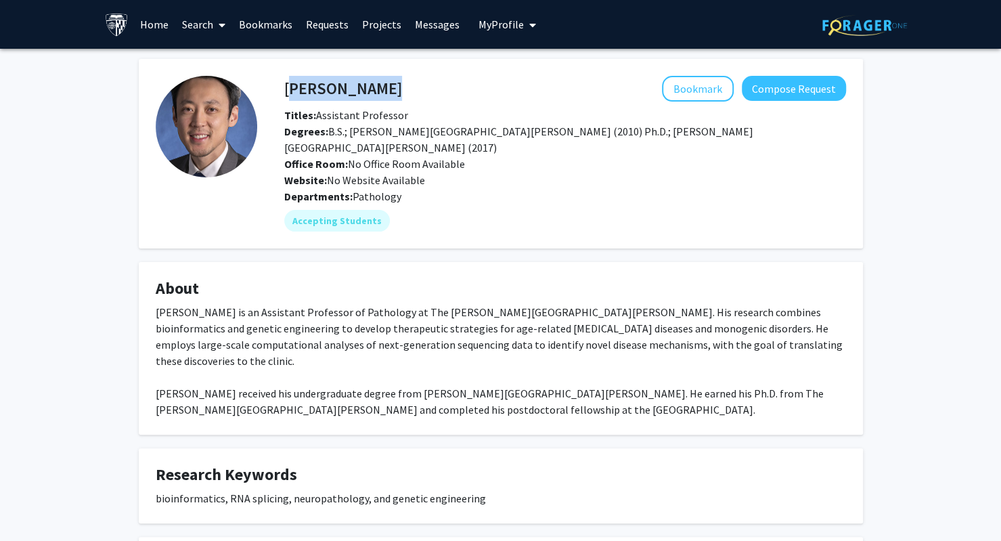
click at [285, 86] on div "Jonathan Ling Bookmark Compose Request" at bounding box center [565, 89] width 582 height 26
copy h4 "Jonathan Ling"
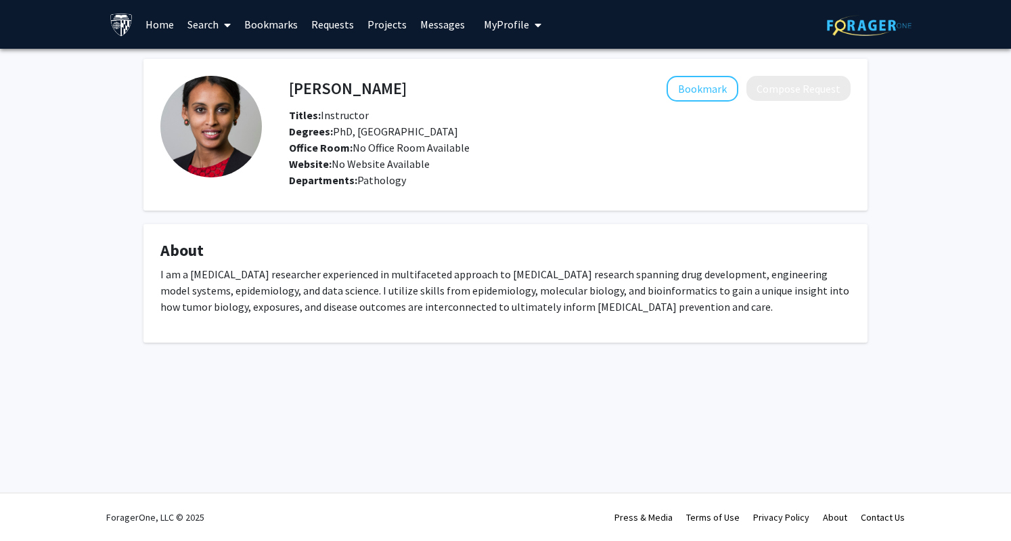
drag, startPoint x: 286, startPoint y: 76, endPoint x: 384, endPoint y: 79, distance: 98.8
click at [384, 79] on div "[PERSON_NAME] Bookmark Compose Request" at bounding box center [570, 89] width 582 height 26
click at [407, 81] on div "Bookmark Compose Request" at bounding box center [629, 89] width 444 height 26
drag, startPoint x: 377, startPoint y: 82, endPoint x: 257, endPoint y: 72, distance: 120.2
click at [253, 72] on fg-card "[PERSON_NAME] Bookmark Compose Request Titles: Instructor Degrees: PhD, [GEOGRA…" at bounding box center [505, 135] width 724 height 152
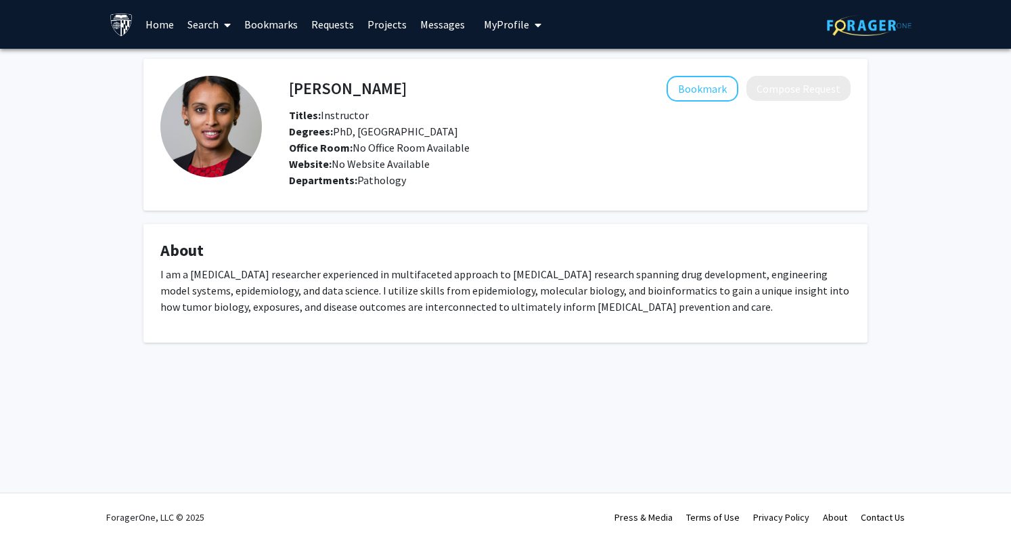
click at [294, 78] on h4 "[PERSON_NAME]" at bounding box center [348, 88] width 118 height 25
drag, startPoint x: 317, startPoint y: 84, endPoint x: 284, endPoint y: 85, distance: 33.2
click at [284, 85] on div "[PERSON_NAME] Bookmark Compose Request" at bounding box center [570, 89] width 582 height 26
drag, startPoint x: 372, startPoint y: 87, endPoint x: 291, endPoint y: 83, distance: 81.3
click at [291, 83] on div "[PERSON_NAME] Bookmark Compose Request" at bounding box center [570, 89] width 582 height 26
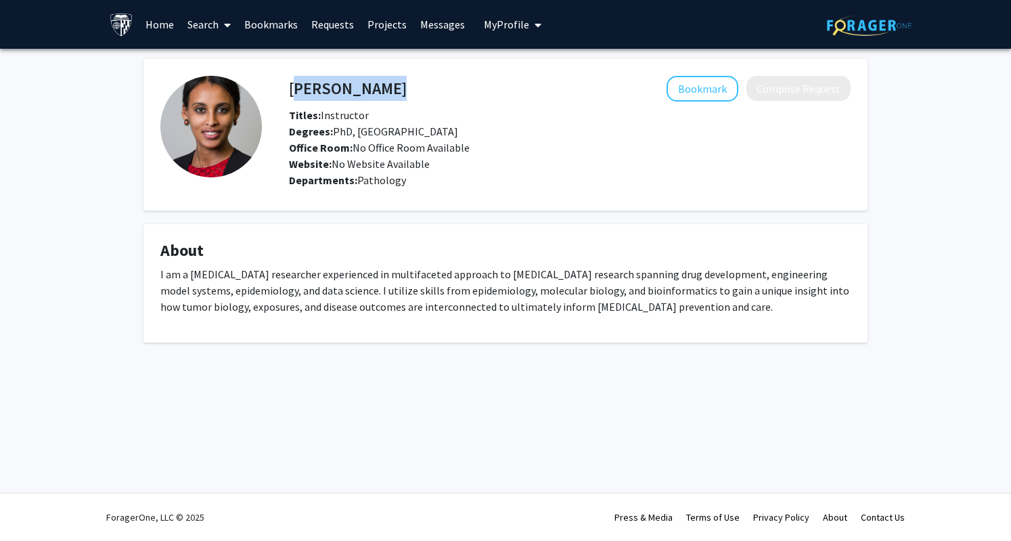
copy h4 "[PERSON_NAME]"
